Goal: Information Seeking & Learning: Learn about a topic

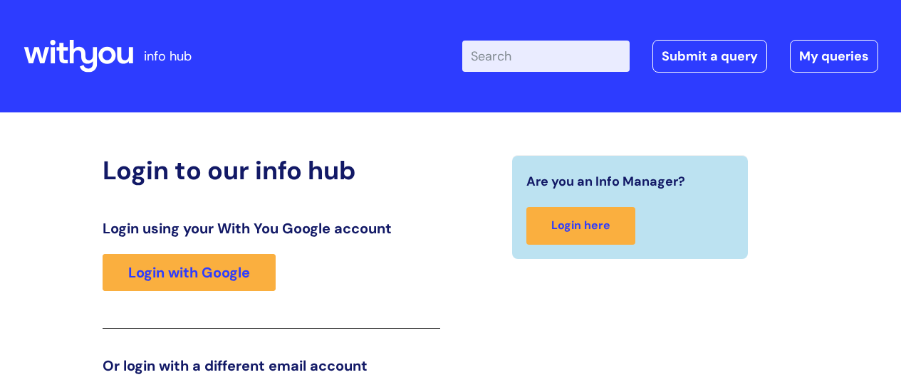
scroll to position [217, 0]
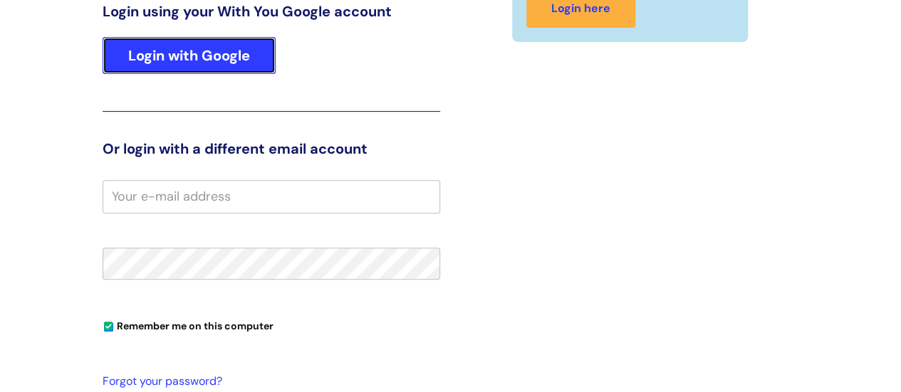
click at [207, 48] on link "Login with Google" at bounding box center [189, 55] width 173 height 37
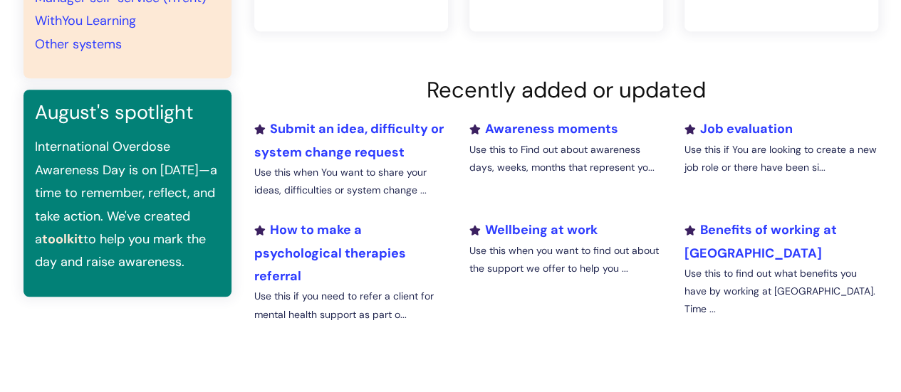
scroll to position [460, 0]
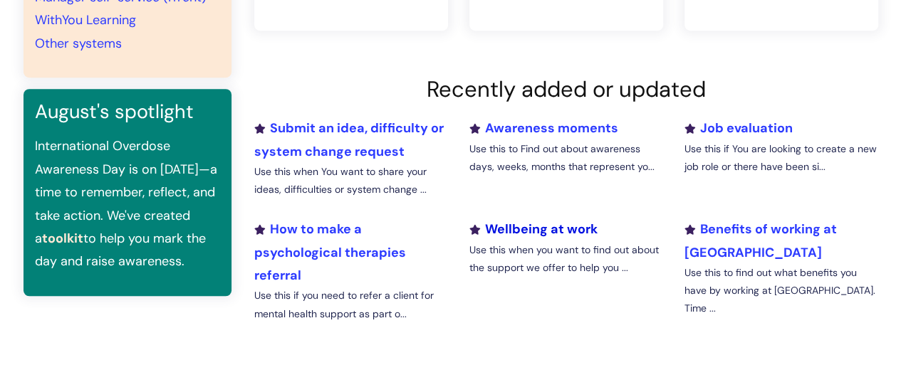
click at [518, 227] on link "Wellbeing at work" at bounding box center [533, 229] width 128 height 17
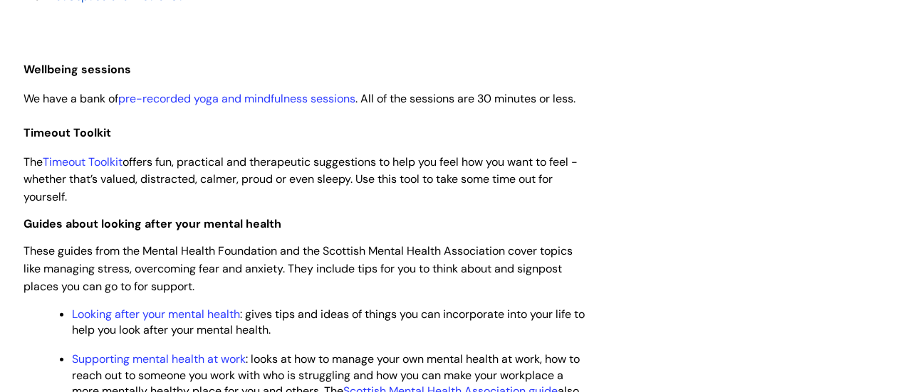
scroll to position [1603, 0]
